Goal: Navigation & Orientation: Find specific page/section

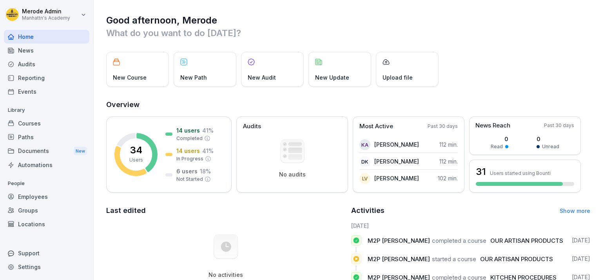
click at [34, 198] on div "Employees" at bounding box center [46, 197] width 85 height 14
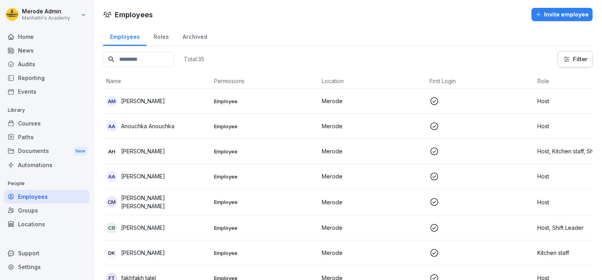
click at [46, 126] on div "Courses" at bounding box center [46, 123] width 85 height 14
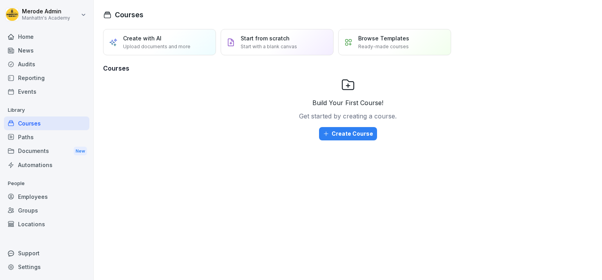
click at [47, 199] on div "Employees" at bounding box center [46, 197] width 85 height 14
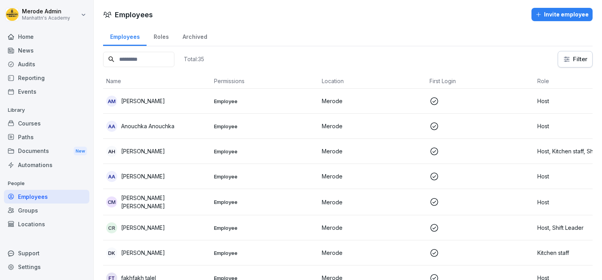
click at [162, 35] on div "Roles" at bounding box center [160, 36] width 29 height 20
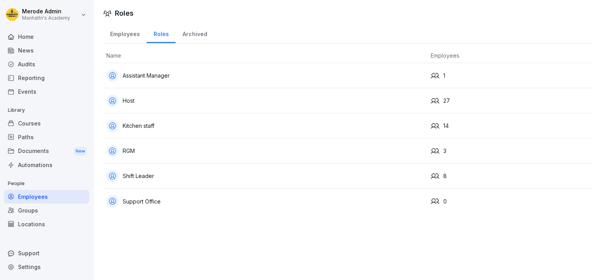
click at [199, 40] on div "Archived" at bounding box center [194, 33] width 38 height 20
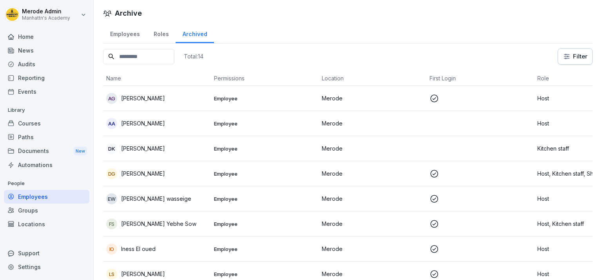
click at [161, 97] on div "AG [PERSON_NAME]" at bounding box center [156, 98] width 101 height 11
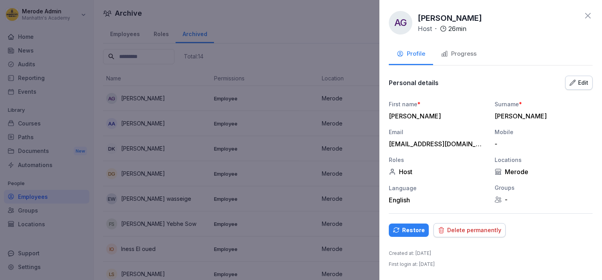
click at [401, 234] on button "Restore" at bounding box center [408, 229] width 40 height 13
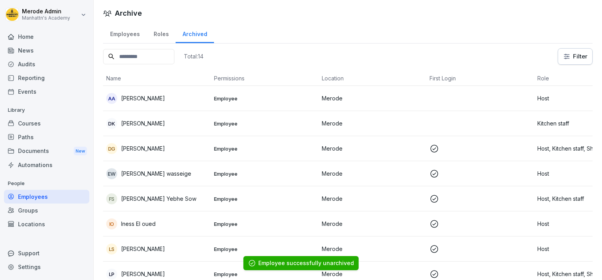
click at [120, 34] on div "Employees" at bounding box center [124, 33] width 43 height 20
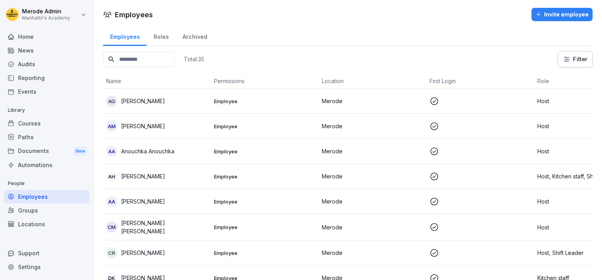
click at [57, 122] on div "Courses" at bounding box center [46, 123] width 85 height 14
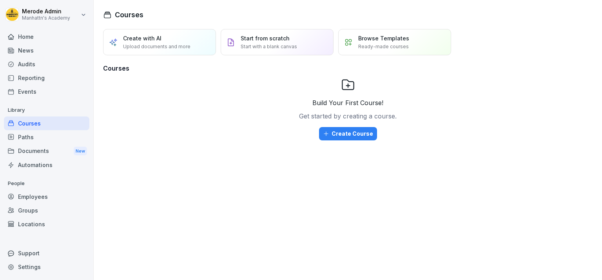
click at [167, 43] on p "Upload documents and more" at bounding box center [156, 46] width 67 height 7
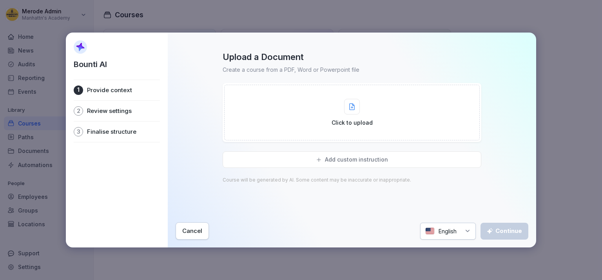
click at [199, 233] on div "Cancel" at bounding box center [192, 230] width 20 height 9
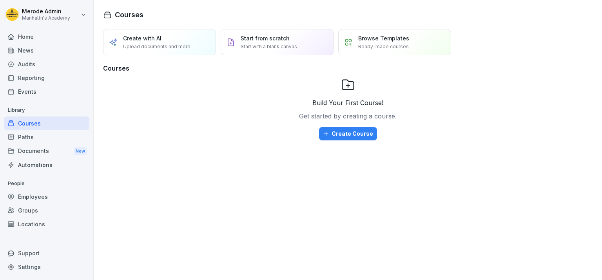
click at [48, 89] on div "Events" at bounding box center [46, 92] width 85 height 14
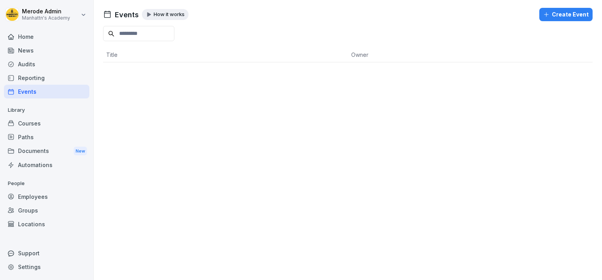
click at [48, 83] on div "Reporting" at bounding box center [46, 78] width 85 height 14
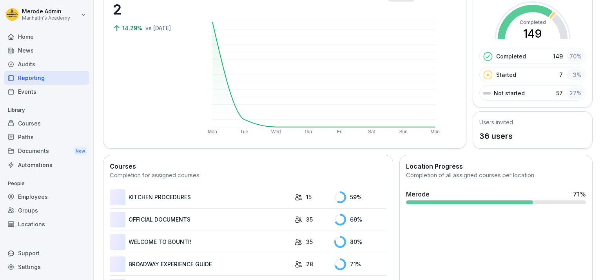
scroll to position [130, 0]
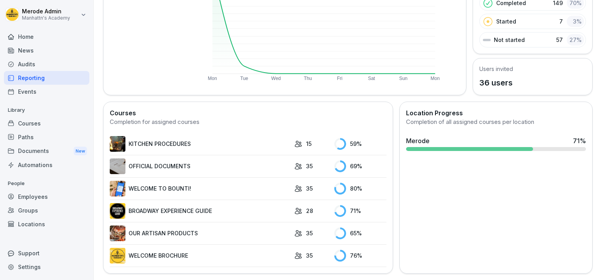
click at [455, 136] on div "Merode 71 %" at bounding box center [496, 140] width 180 height 9
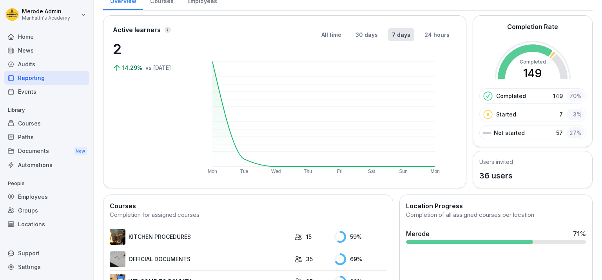
scroll to position [0, 0]
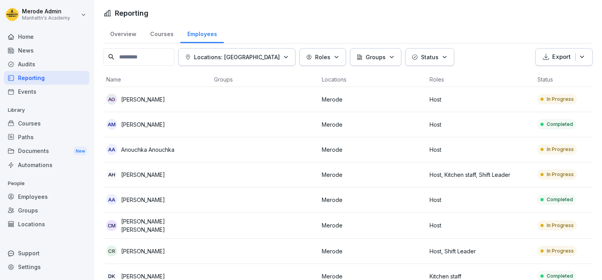
click at [20, 79] on div "Reporting" at bounding box center [46, 78] width 85 height 14
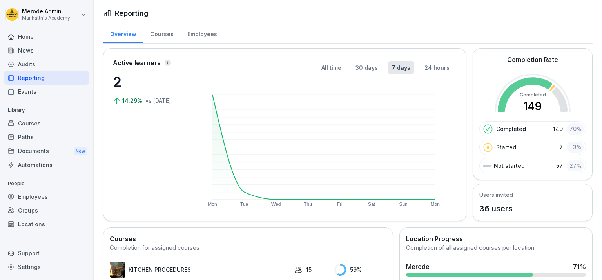
click at [20, 197] on div "Employees" at bounding box center [46, 197] width 85 height 14
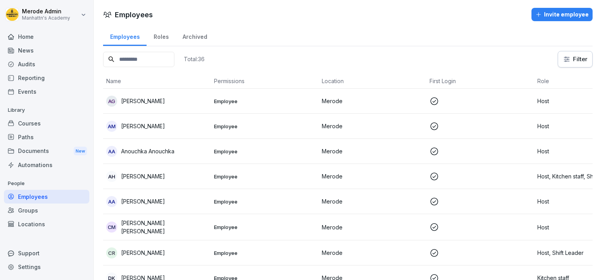
click at [560, 16] on div "Invite employee" at bounding box center [561, 14] width 53 height 9
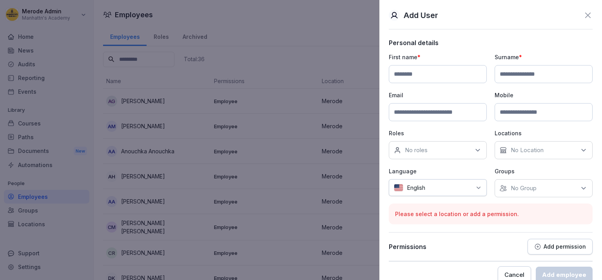
click at [583, 18] on icon at bounding box center [587, 15] width 9 height 9
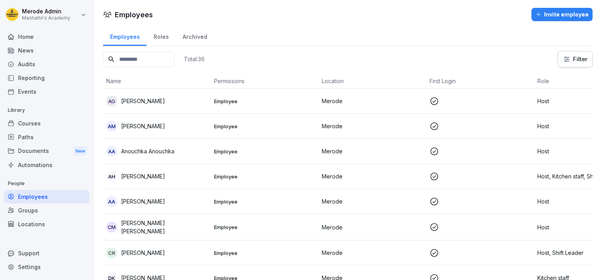
click at [33, 208] on div "Groups" at bounding box center [46, 210] width 85 height 14
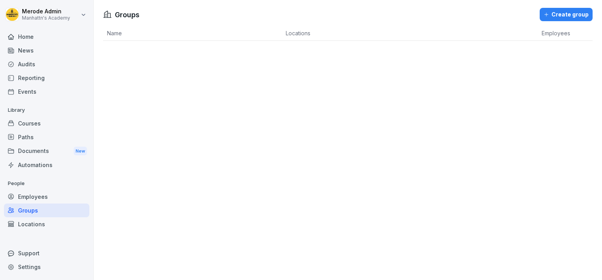
click at [27, 67] on div "Audits" at bounding box center [46, 64] width 85 height 14
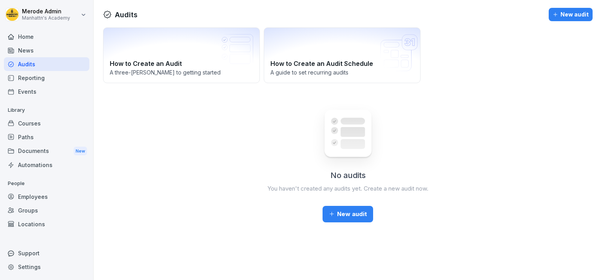
click at [18, 34] on div "Home" at bounding box center [46, 37] width 85 height 14
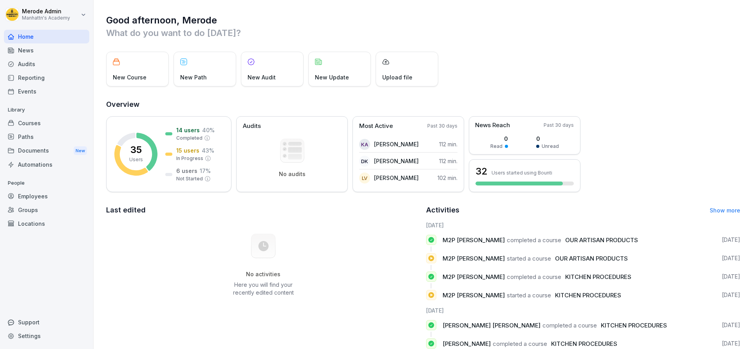
scroll to position [65, 0]
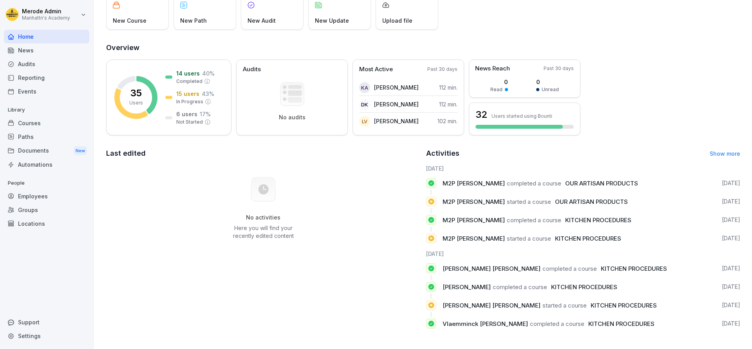
click at [463, 180] on span "M2P [PERSON_NAME]" at bounding box center [474, 183] width 62 height 7
click at [314, 135] on div "Good afternoon, [PERSON_NAME] What do you want to do [DATE]? New Course New Pat…" at bounding box center [423, 146] width 658 height 406
